Goal: Navigation & Orientation: Find specific page/section

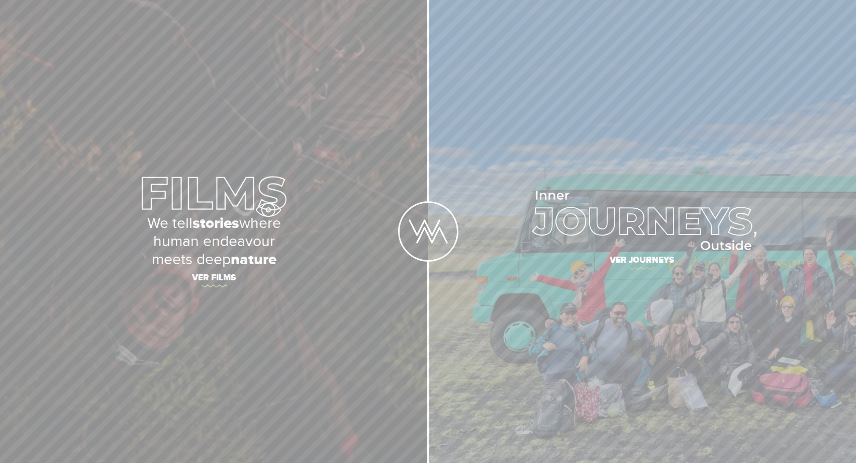
click at [254, 213] on img at bounding box center [214, 193] width 155 height 44
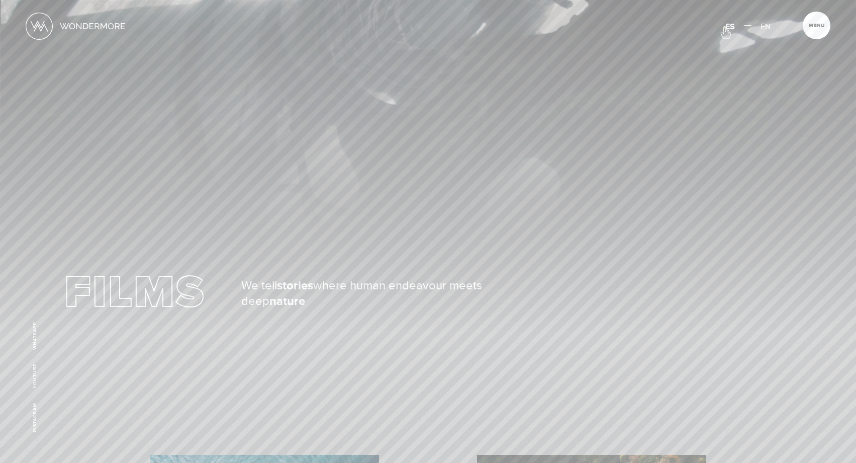
click at [726, 27] on span "ES" at bounding box center [731, 27] width 10 height 10
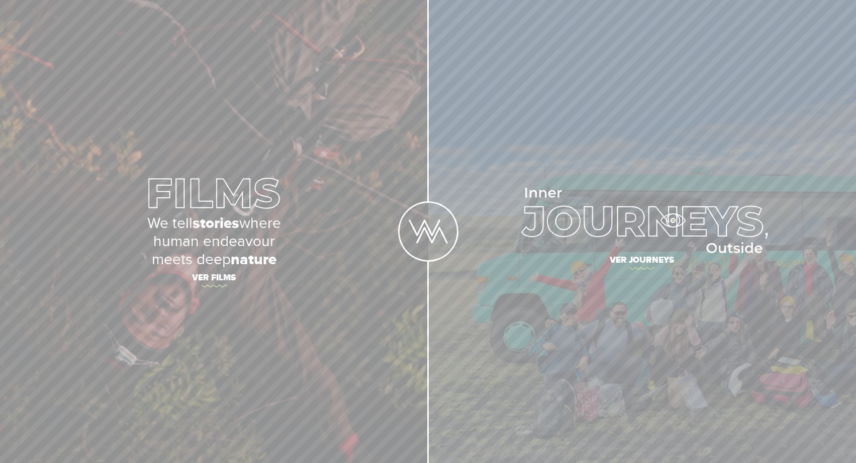
click at [673, 220] on img at bounding box center [642, 220] width 252 height 65
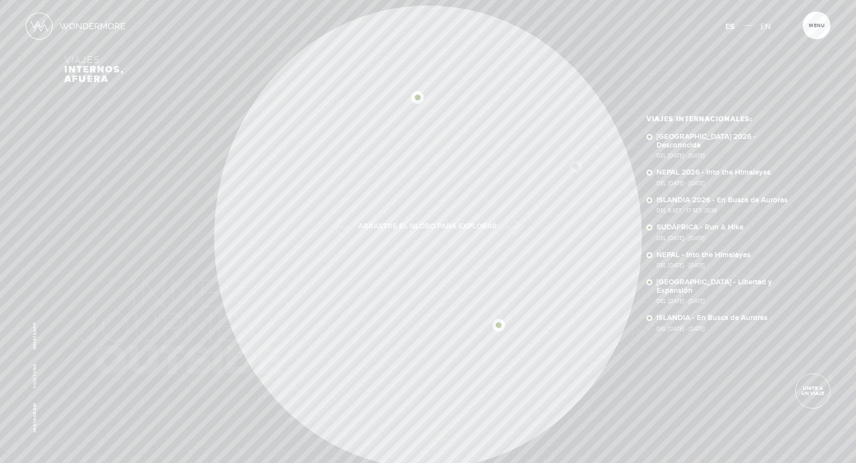
scroll to position [0, -5028]
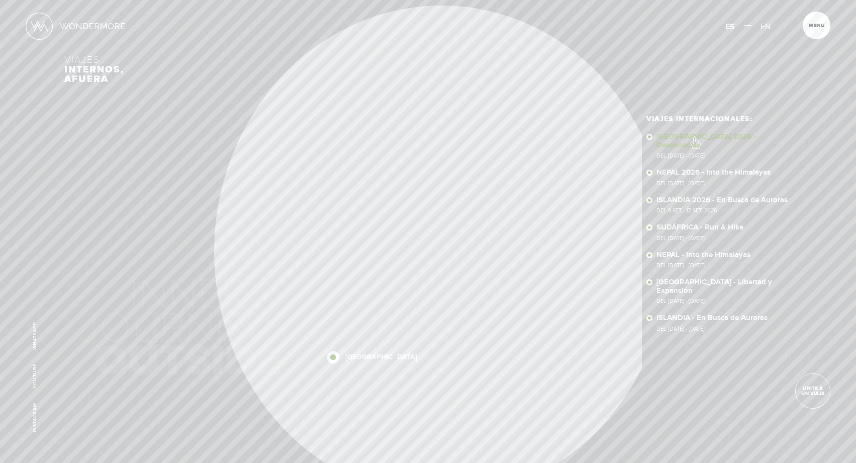
click at [695, 137] on link "SUDÁFRICA 2026 - Desconocida Del 16 - 29 OCT 2026" at bounding box center [725, 146] width 136 height 26
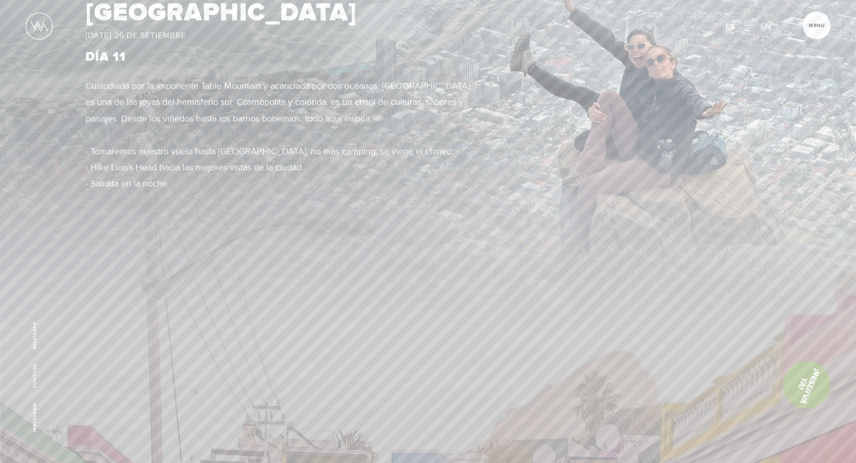
scroll to position [5771, 0]
